Goal: Task Accomplishment & Management: Use online tool/utility

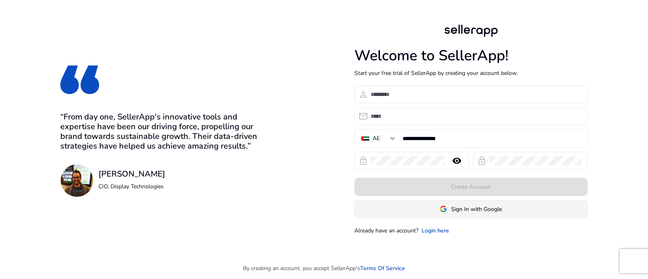
click at [464, 214] on span at bounding box center [471, 208] width 232 height 19
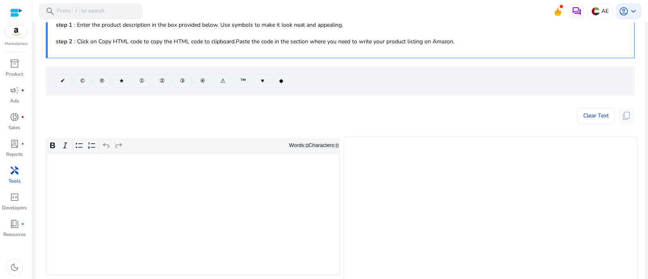
scroll to position [101, 0]
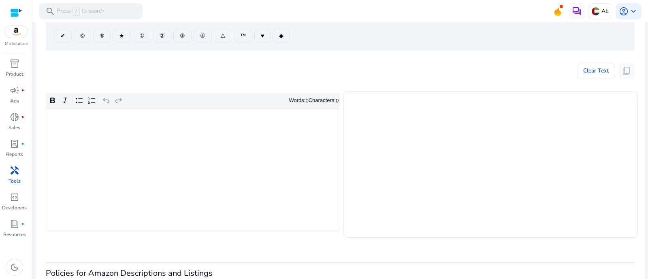
click at [209, 148] on div "Rich Text Editor. Editing area: main. Press Alt+0 for help." at bounding box center [193, 169] width 294 height 122
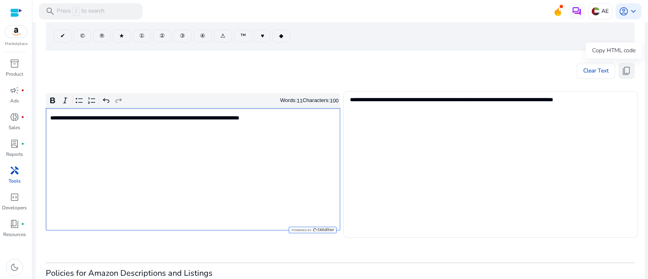
click at [625, 70] on span "content_copy" at bounding box center [627, 71] width 10 height 10
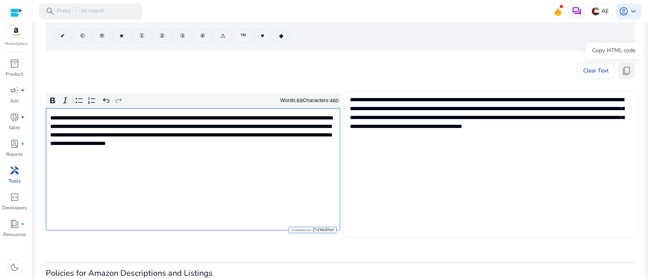
click at [628, 73] on button "content_copy" at bounding box center [626, 71] width 16 height 16
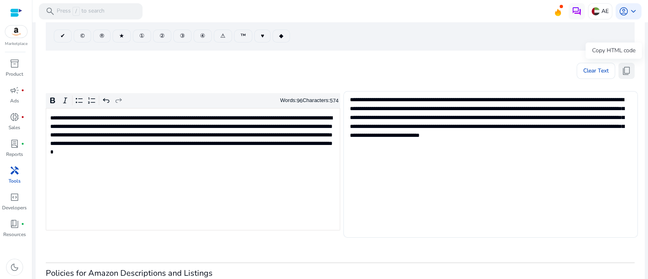
click at [629, 73] on button "content_copy" at bounding box center [626, 71] width 16 height 16
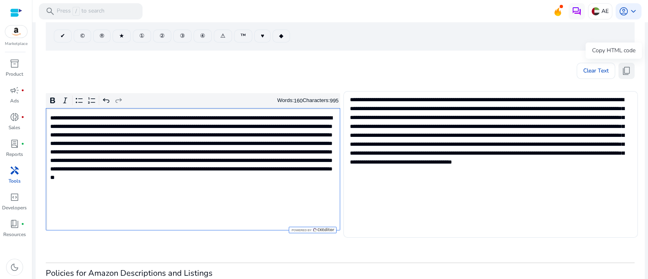
click at [622, 70] on span "content_copy" at bounding box center [627, 71] width 10 height 10
click at [622, 69] on span "content_copy" at bounding box center [627, 71] width 10 height 10
click at [624, 59] on div "Copy HTML code" at bounding box center [614, 51] width 56 height 16
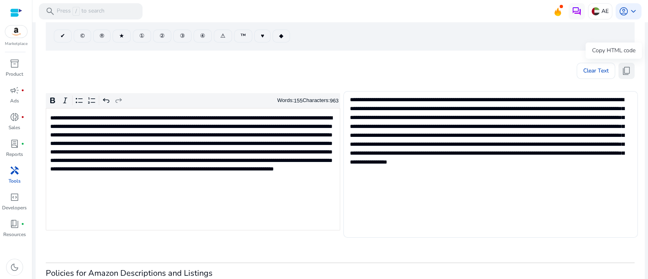
drag, startPoint x: 624, startPoint y: 71, endPoint x: 628, endPoint y: 74, distance: 4.9
click at [624, 70] on span "content_copy" at bounding box center [627, 71] width 10 height 10
click at [234, 188] on p "**********" at bounding box center [192, 152] width 284 height 77
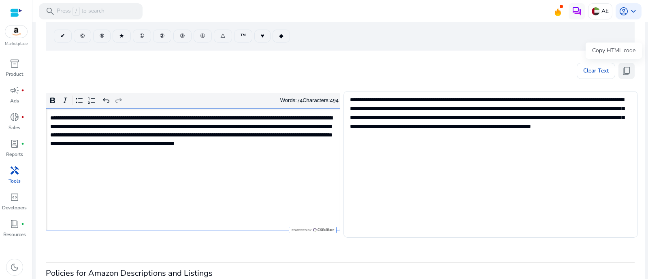
click at [626, 75] on span "content_copy" at bounding box center [627, 71] width 10 height 10
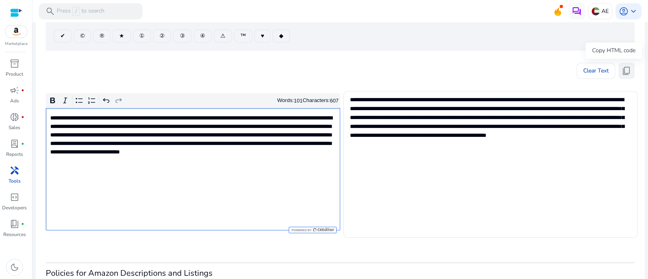
click at [622, 72] on span "content_copy" at bounding box center [627, 71] width 10 height 10
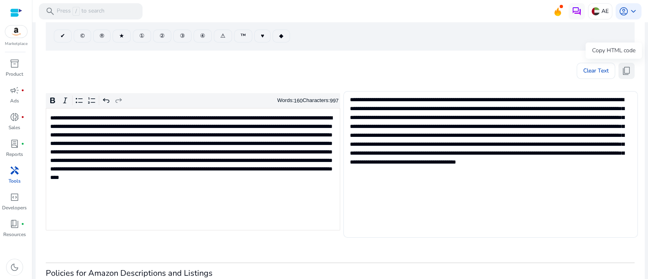
click at [622, 73] on span "content_copy" at bounding box center [627, 71] width 10 height 10
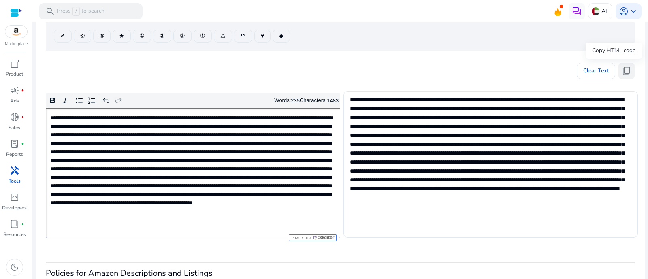
click at [627, 70] on span "content_copy" at bounding box center [627, 71] width 10 height 10
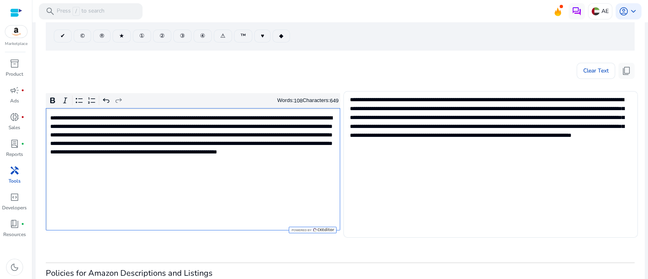
type textarea "**********"
click at [625, 68] on span "content_copy" at bounding box center [627, 71] width 10 height 10
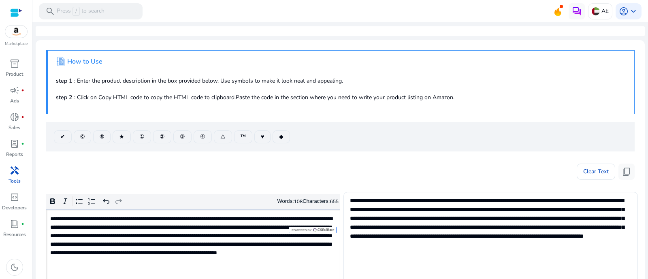
scroll to position [101, 0]
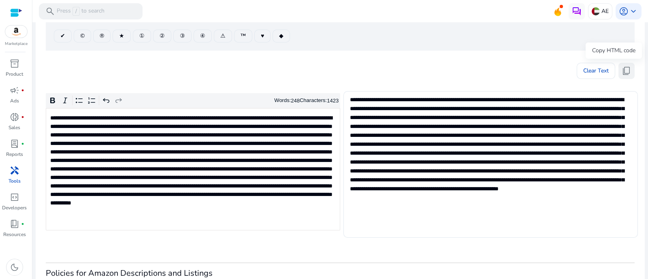
click at [625, 71] on span "content_copy" at bounding box center [627, 71] width 10 height 10
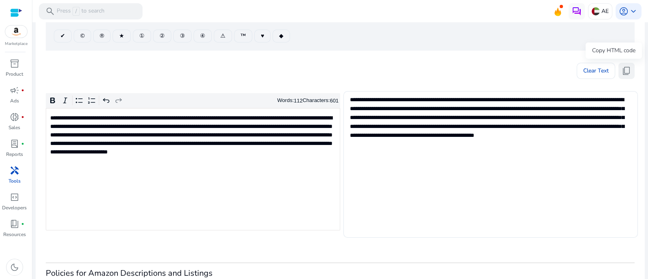
click at [627, 68] on span "content_copy" at bounding box center [627, 71] width 10 height 10
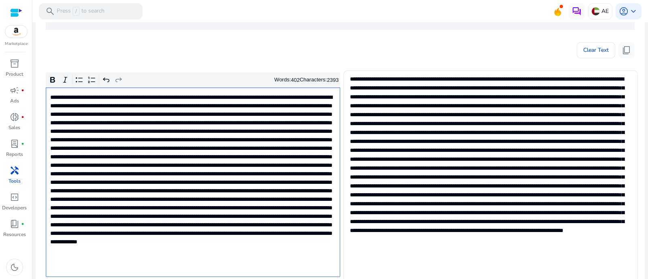
scroll to position [138, 0]
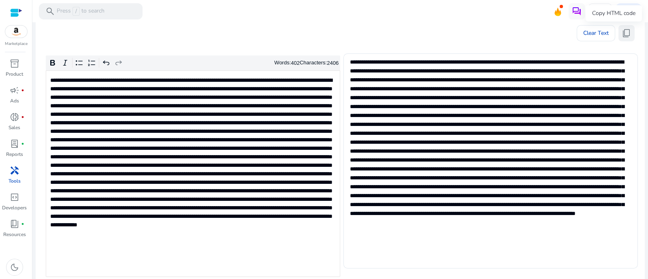
click at [622, 32] on span "content_copy" at bounding box center [627, 33] width 10 height 10
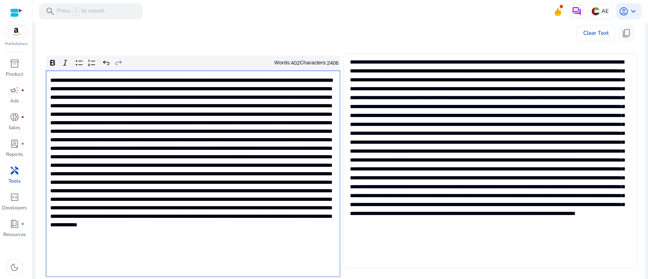
click at [238, 187] on p "Rich Text Editor. Editing area: main. Press Alt+0 for help." at bounding box center [192, 174] width 284 height 196
type textarea "**********"
click at [622, 33] on span "content_copy" at bounding box center [627, 33] width 10 height 10
